Goal: Find specific page/section: Find specific page/section

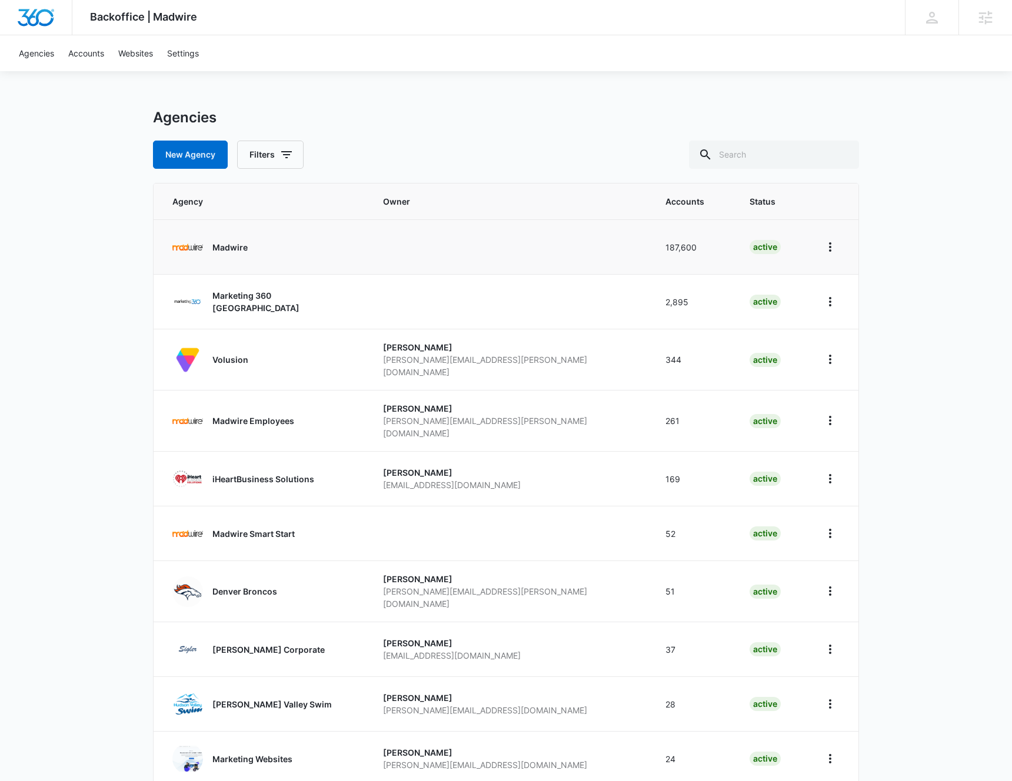
click at [233, 246] on p "Madwire" at bounding box center [229, 247] width 35 height 12
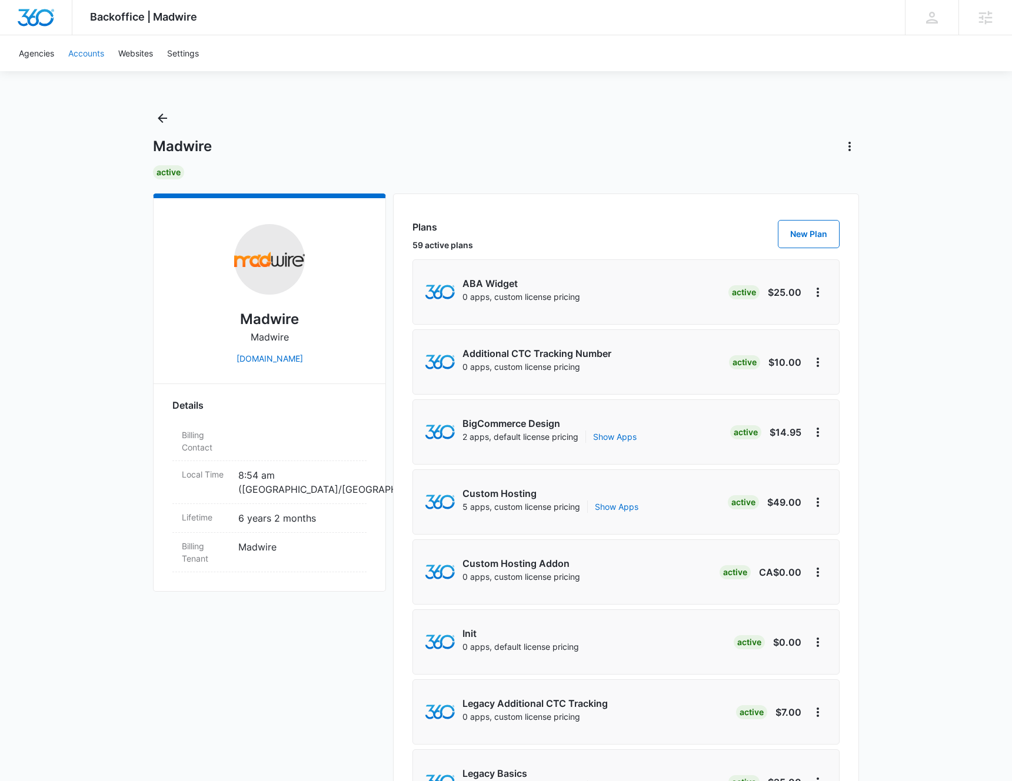
click at [94, 54] on link "Accounts" at bounding box center [86, 53] width 50 height 36
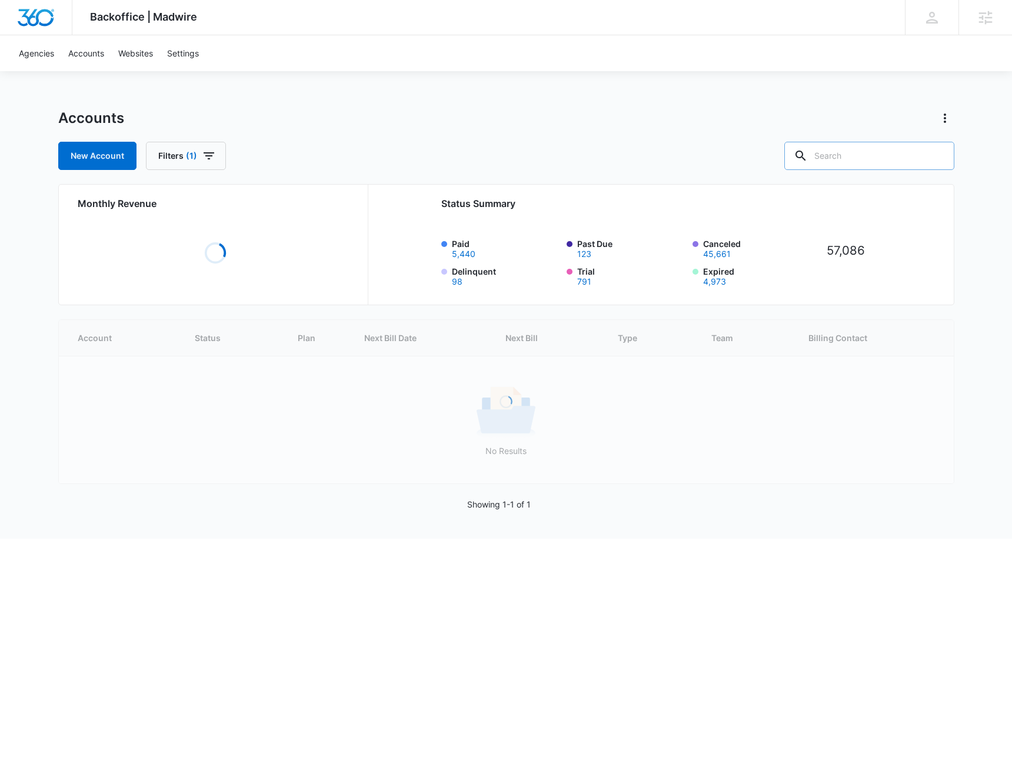
click at [861, 155] on input "text" at bounding box center [869, 156] width 170 height 28
type input "shoalwood"
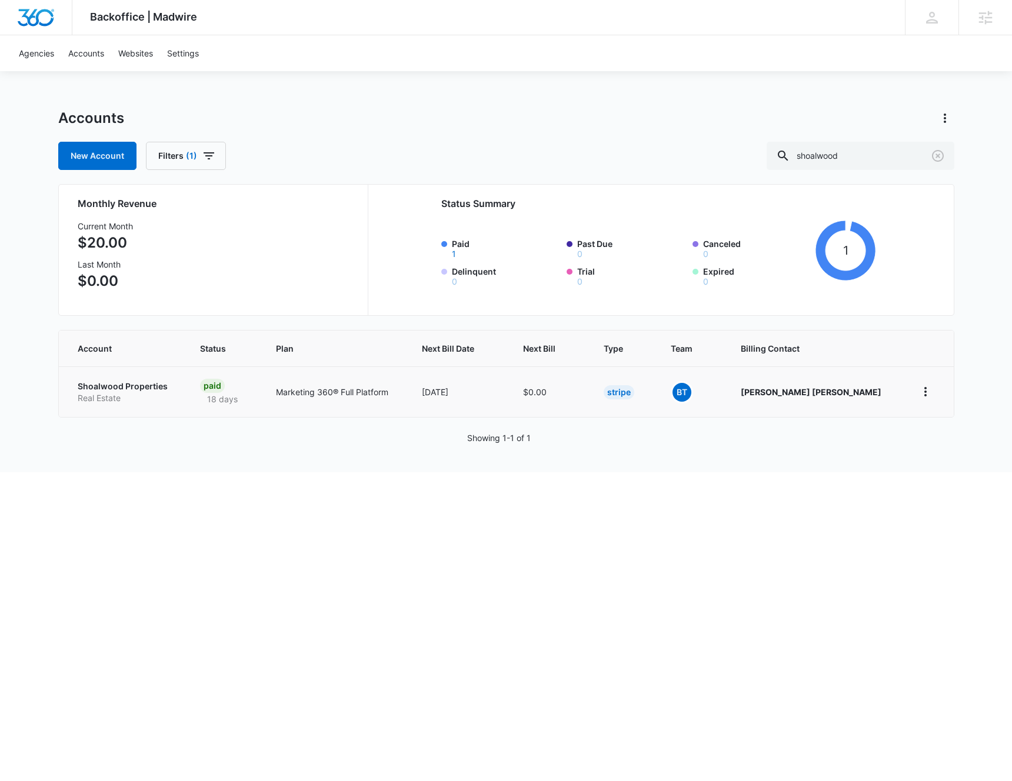
click at [120, 388] on p "Shoalwood Properties" at bounding box center [125, 387] width 95 height 12
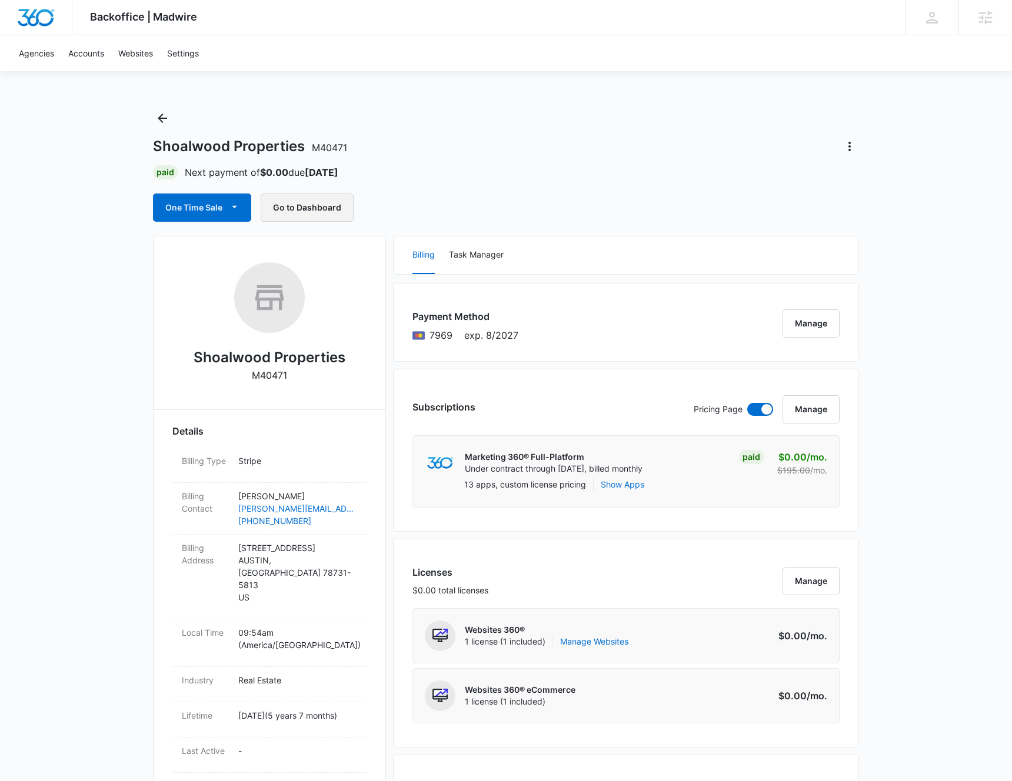
click at [305, 205] on button "Go to Dashboard" at bounding box center [307, 208] width 93 height 28
